Goal: Obtain resource: Download file/media

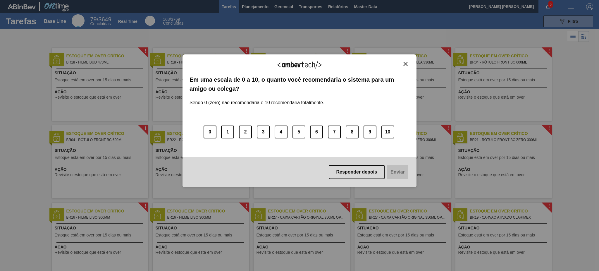
click at [406, 65] on img "Close" at bounding box center [405, 64] width 4 height 4
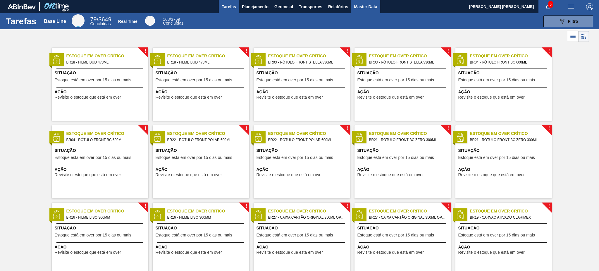
click at [367, 1] on button "Master Data" at bounding box center [365, 6] width 29 height 13
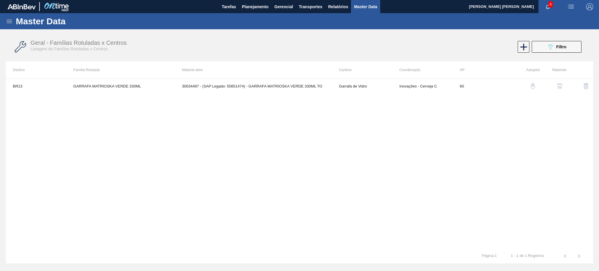
click at [8, 18] on icon at bounding box center [9, 21] width 7 height 7
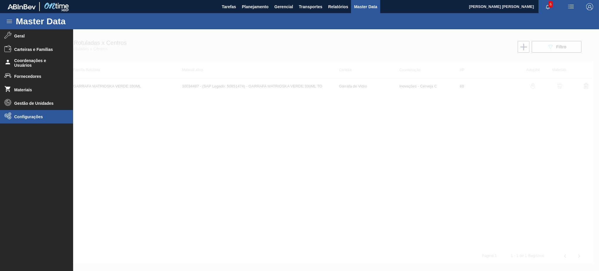
click at [39, 121] on li "Configurações" at bounding box center [36, 116] width 73 height 13
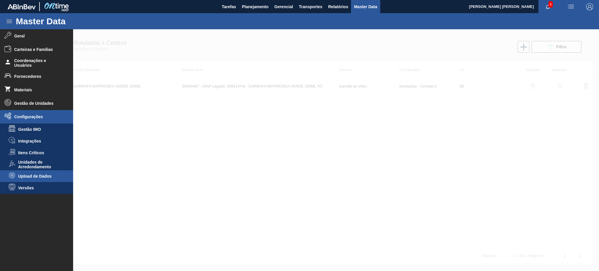
click at [39, 177] on span "Upload de Dados" at bounding box center [40, 176] width 45 height 5
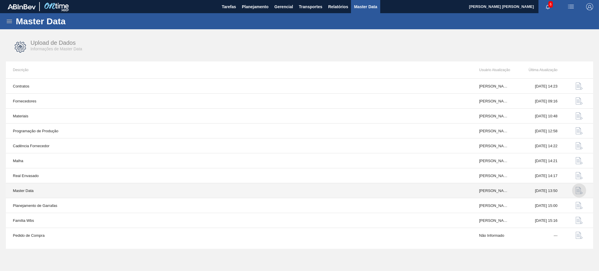
click at [579, 190] on img "button" at bounding box center [579, 190] width 7 height 7
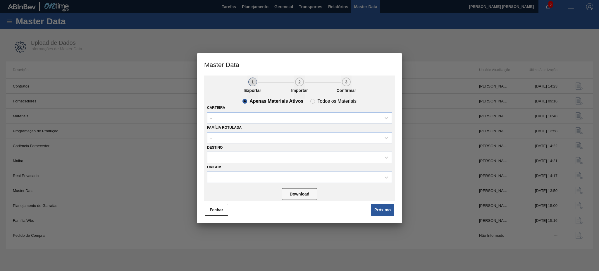
click at [343, 104] on div "Carteira -" at bounding box center [299, 114] width 185 height 20
click at [0, 0] on slot "Todos os Materiais" at bounding box center [0, 0] width 0 height 0
click at [317, 101] on input "Todos os Materiais" at bounding box center [312, 101] width 9 height 9
radio input "true"
radio input "false"
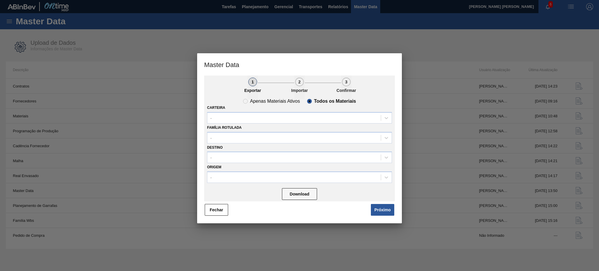
click at [278, 123] on div "Família Rotulada -" at bounding box center [299, 133] width 185 height 20
click at [282, 120] on div "-" at bounding box center [293, 117] width 173 height 8
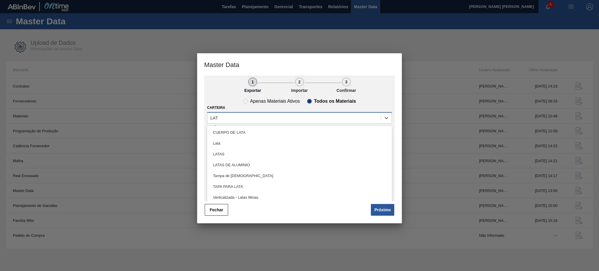
type input "LATA"
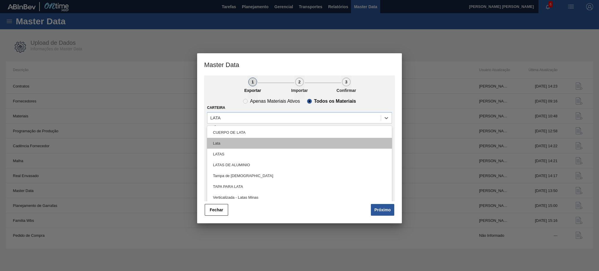
click at [242, 144] on div "Lata" at bounding box center [299, 143] width 185 height 11
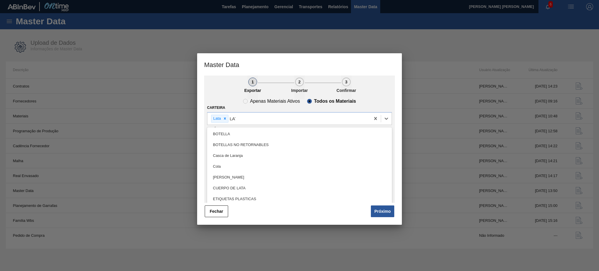
type input "LATA"
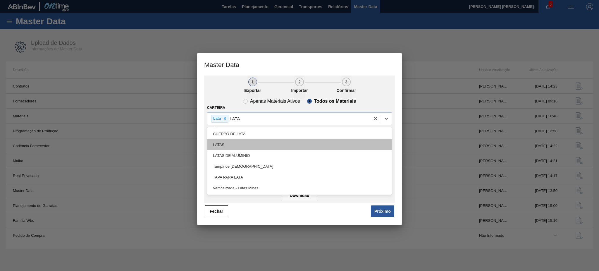
click at [242, 146] on div "LATAS" at bounding box center [299, 144] width 185 height 11
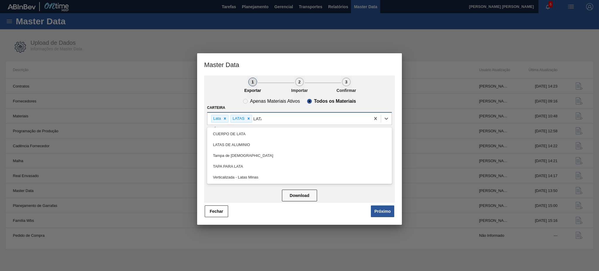
type input "LATAS"
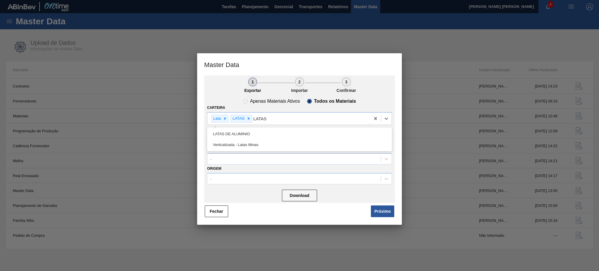
click at [261, 133] on div "LATAS DE ALUMINIO" at bounding box center [299, 133] width 185 height 11
type input "LATAS"
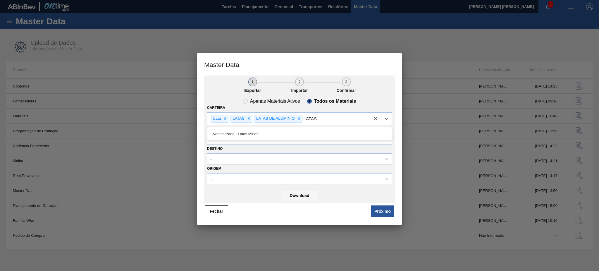
click at [261, 133] on div "Verticalizada - Latas Minas" at bounding box center [299, 133] width 185 height 11
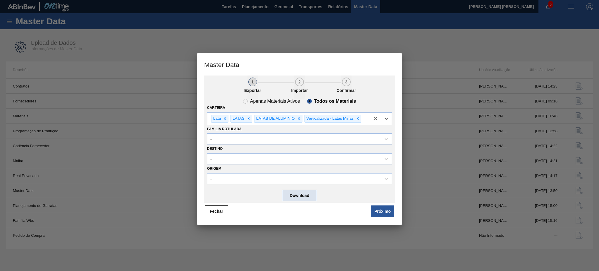
click at [307, 198] on button "Download" at bounding box center [299, 196] width 35 height 12
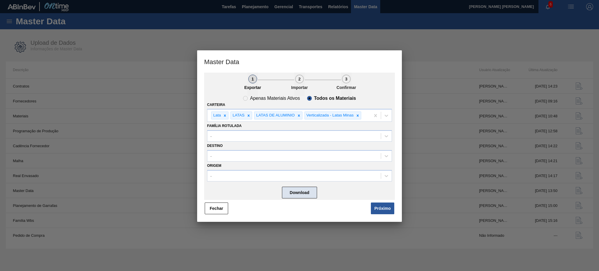
click at [301, 188] on button "Download" at bounding box center [299, 193] width 35 height 12
click at [219, 209] on button "Fechar" at bounding box center [216, 208] width 23 height 12
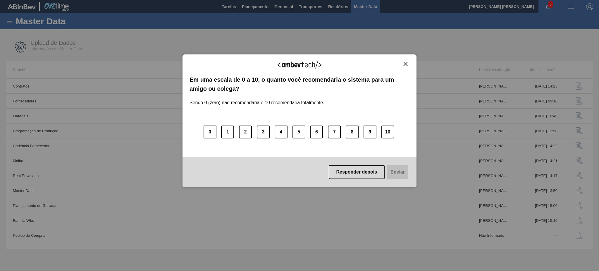
click at [405, 66] on img "Close" at bounding box center [405, 64] width 4 height 4
